Goal: Navigation & Orientation: Find specific page/section

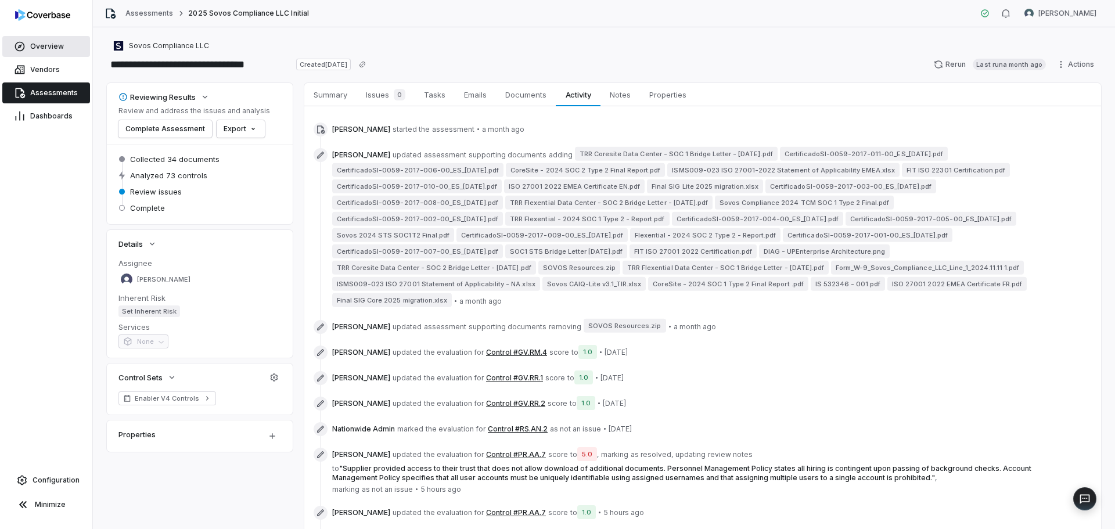
click at [50, 45] on span "Overview" at bounding box center [47, 46] width 34 height 9
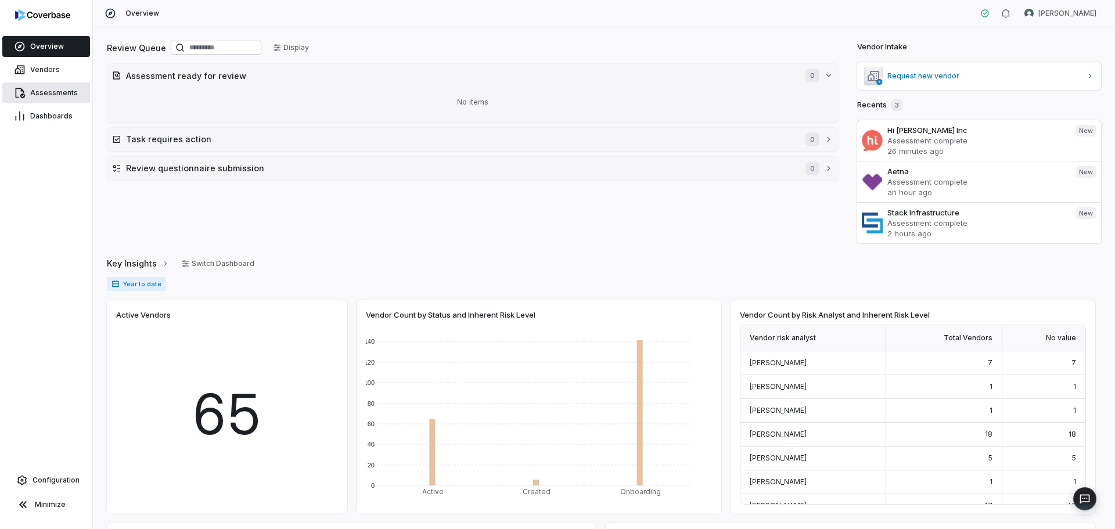
click at [49, 86] on link "Assessments" at bounding box center [46, 92] width 88 height 21
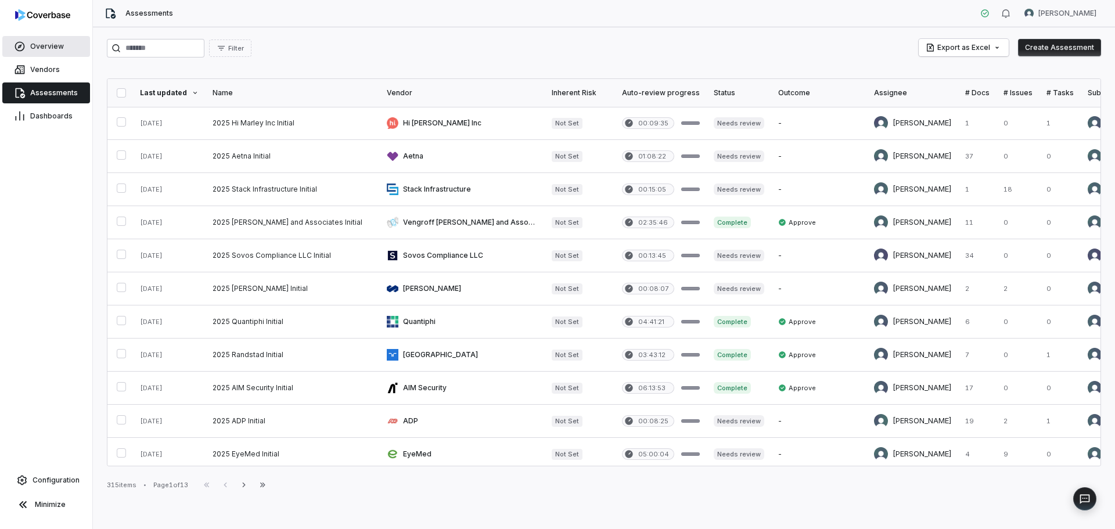
click at [48, 46] on span "Overview" at bounding box center [47, 46] width 34 height 9
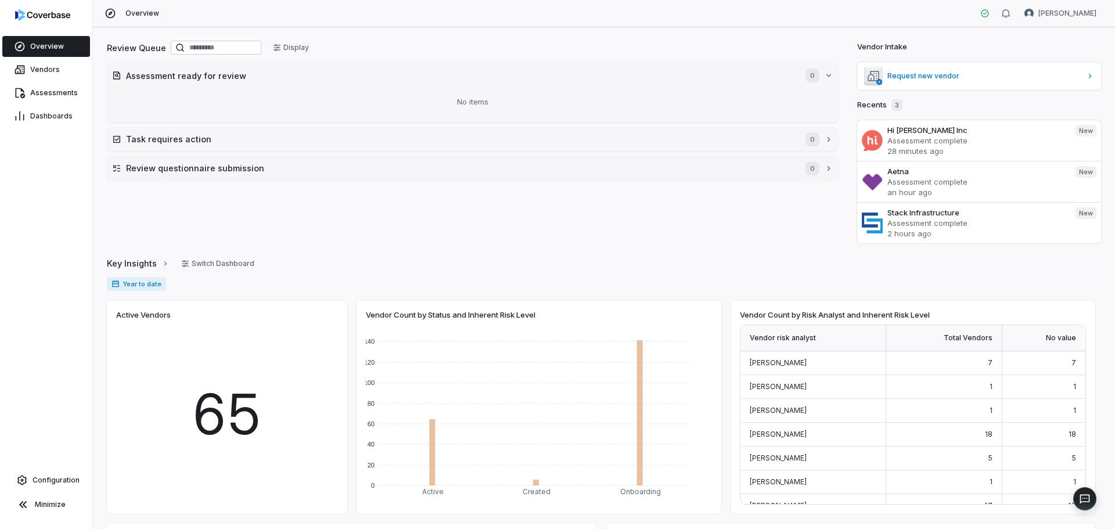
drag, startPoint x: 410, startPoint y: 207, endPoint x: 383, endPoint y: 202, distance: 27.8
click at [410, 207] on div "Review Queue Display Assessment ready for review 0 No items Task requires actio…" at bounding box center [472, 141] width 731 height 204
click at [64, 139] on div "Overview Vendors Assessments Dashboards Configuration Minimize" at bounding box center [46, 264] width 92 height 529
click at [57, 482] on span "Configuration" at bounding box center [56, 479] width 47 height 9
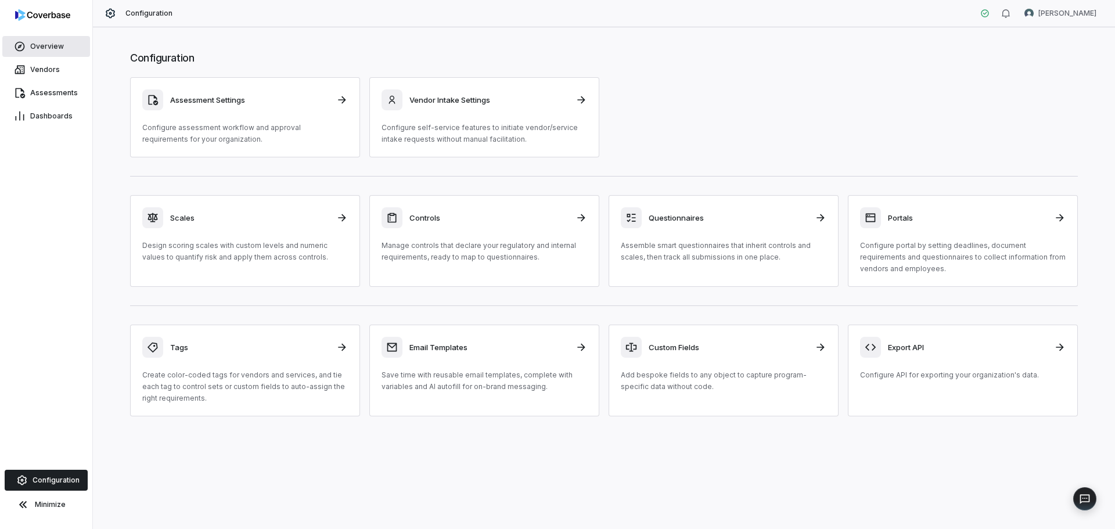
click at [57, 38] on link "Overview" at bounding box center [46, 46] width 88 height 21
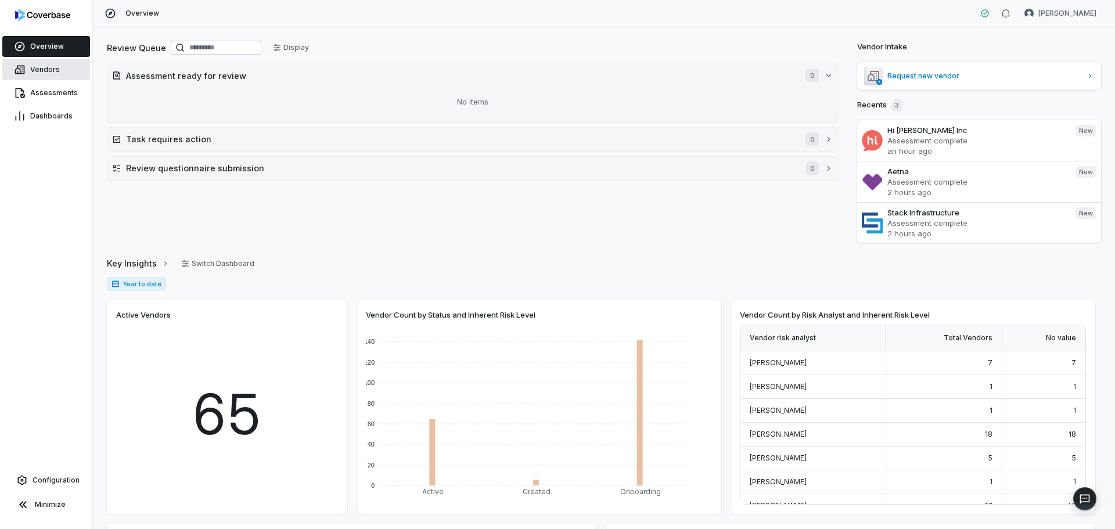
click at [48, 66] on span "Vendors" at bounding box center [45, 69] width 30 height 9
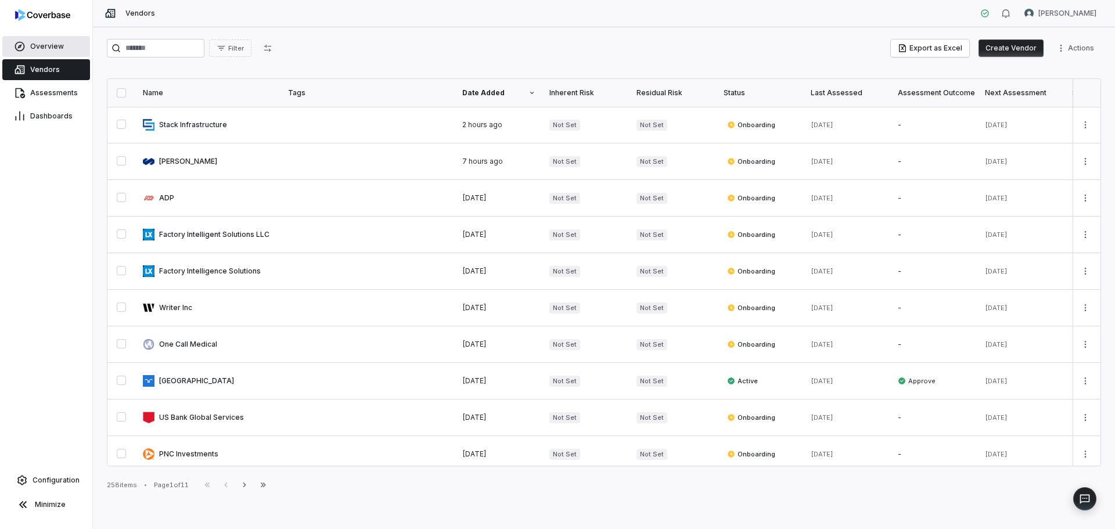
click at [50, 44] on span "Overview" at bounding box center [47, 46] width 34 height 9
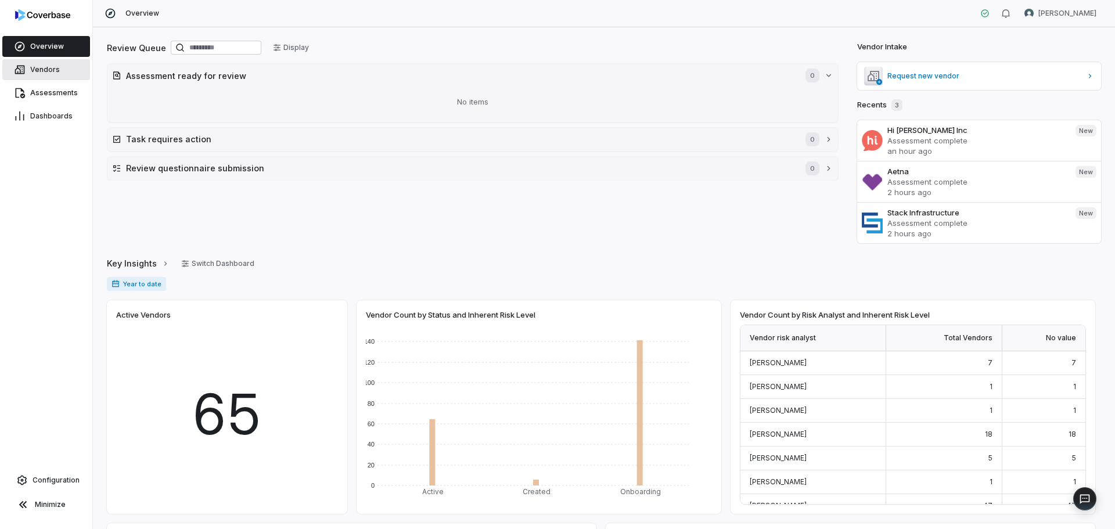
click at [43, 77] on link "Vendors" at bounding box center [46, 69] width 88 height 21
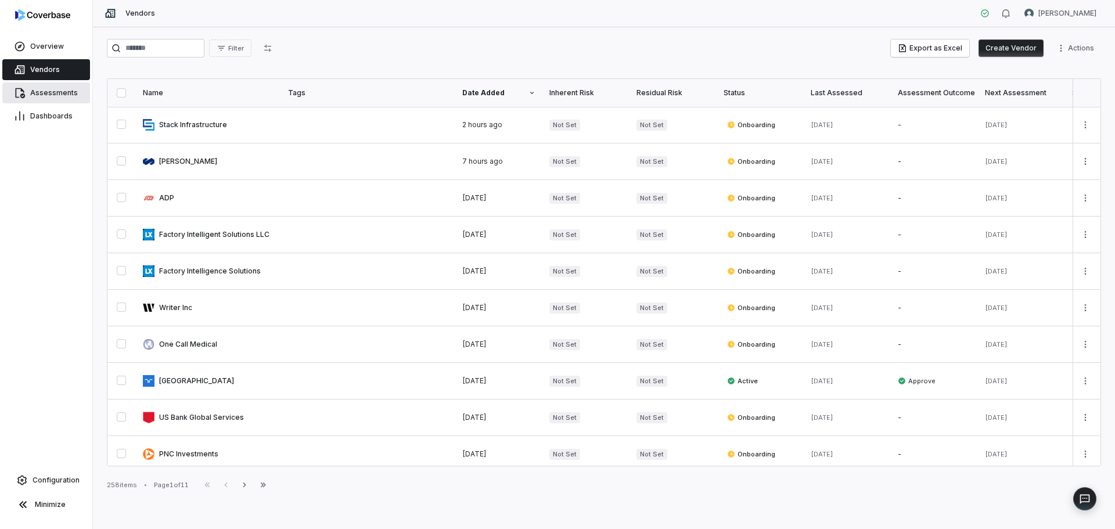
click at [69, 90] on span "Assessments" at bounding box center [54, 92] width 48 height 9
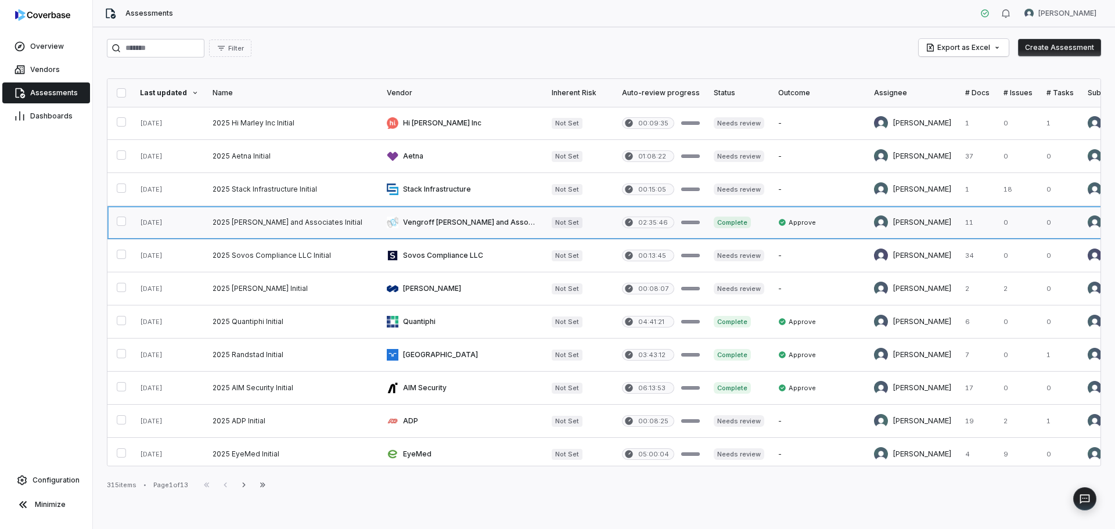
click at [398, 219] on link at bounding box center [462, 222] width 165 height 33
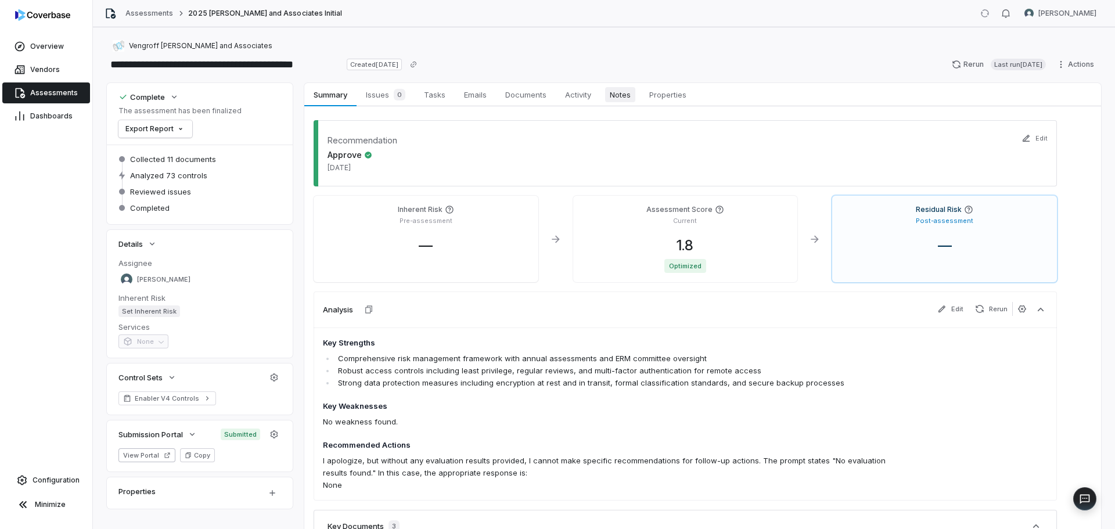
click at [622, 93] on span "Notes" at bounding box center [620, 94] width 30 height 15
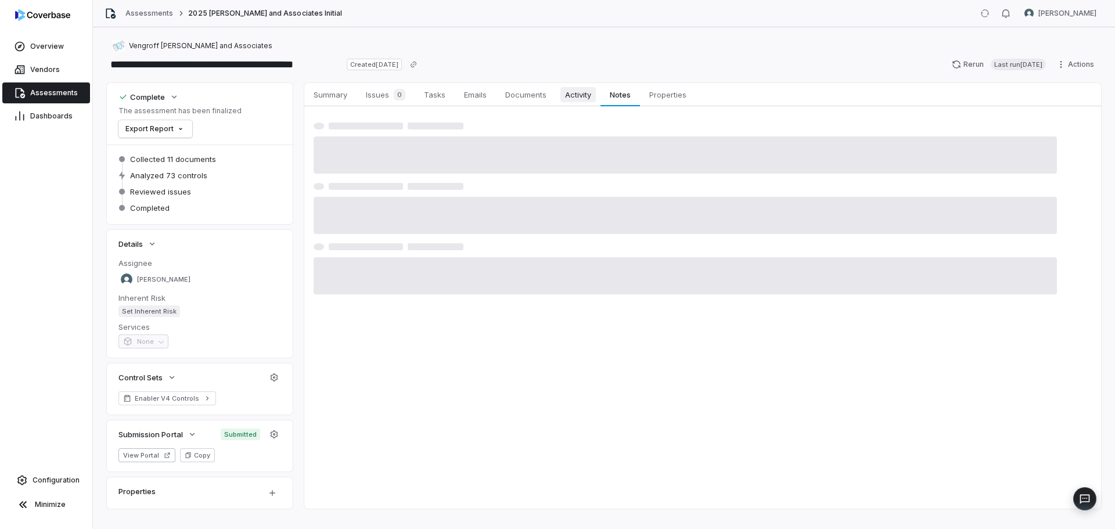
click at [580, 92] on span "Activity" at bounding box center [577, 94] width 35 height 15
click at [56, 70] on span "Vendors" at bounding box center [45, 69] width 30 height 9
